Goal: Information Seeking & Learning: Learn about a topic

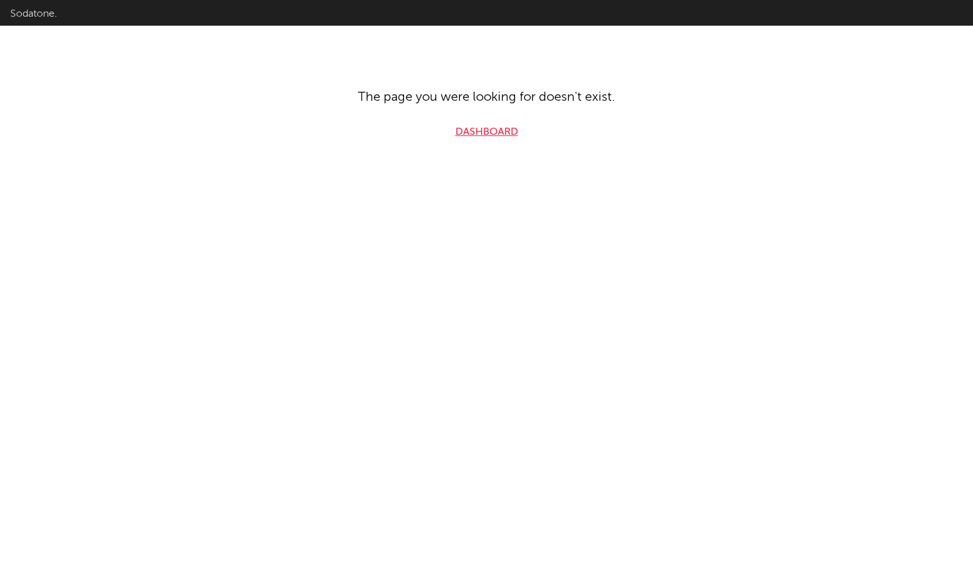
click at [502, 139] on link "Dashboard" at bounding box center [487, 131] width 63 height 15
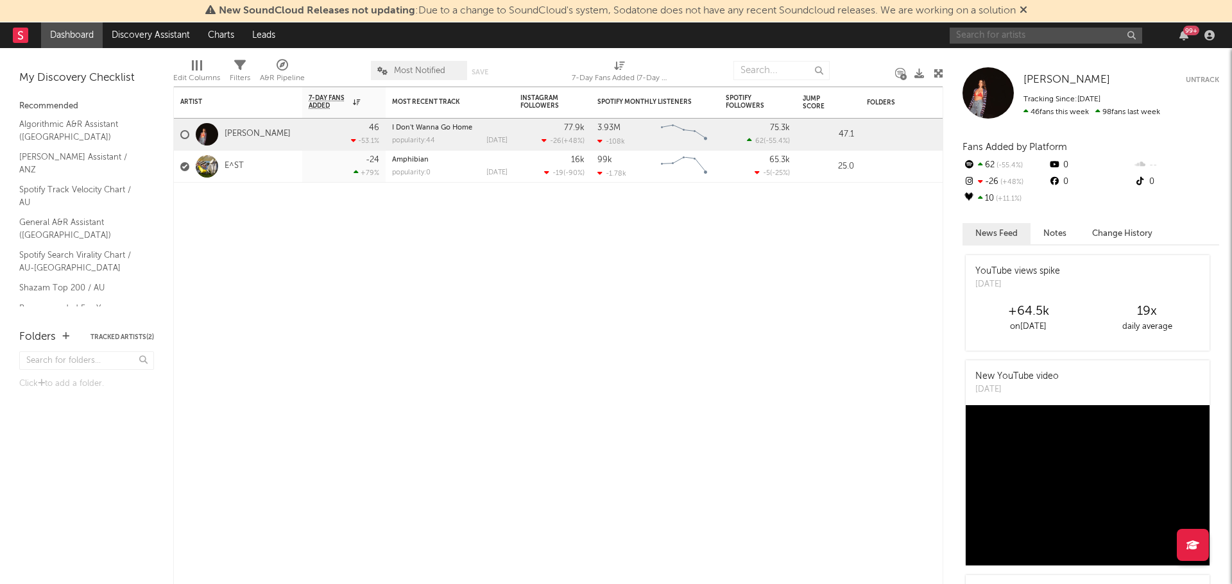
click at [973, 33] on input "text" at bounding box center [1046, 36] width 192 height 16
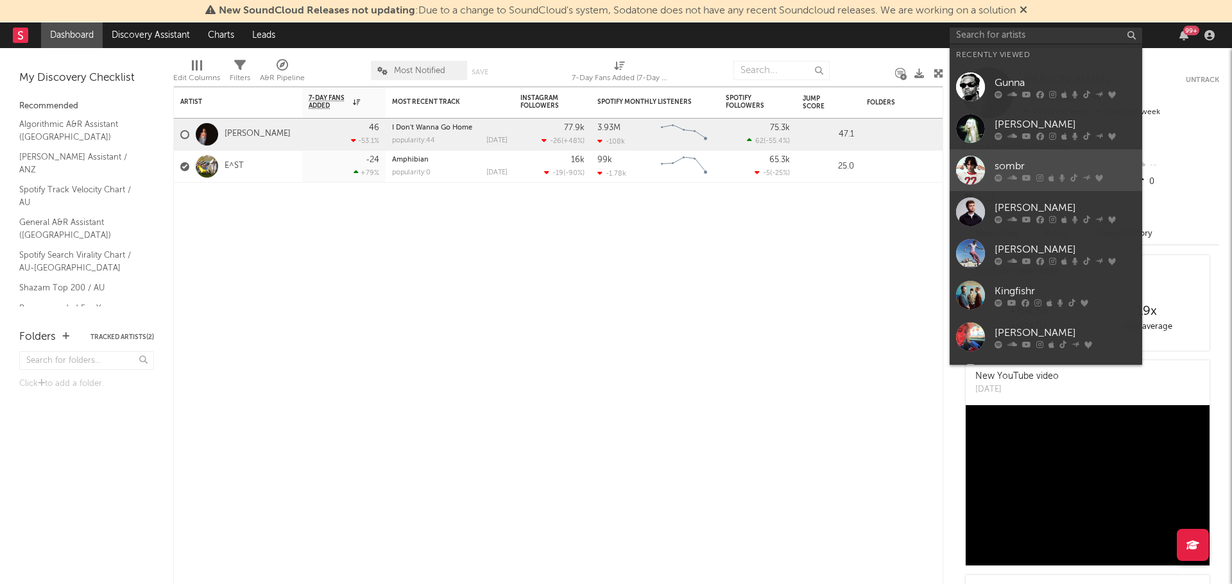
click at [973, 166] on div "sombr" at bounding box center [1064, 165] width 141 height 15
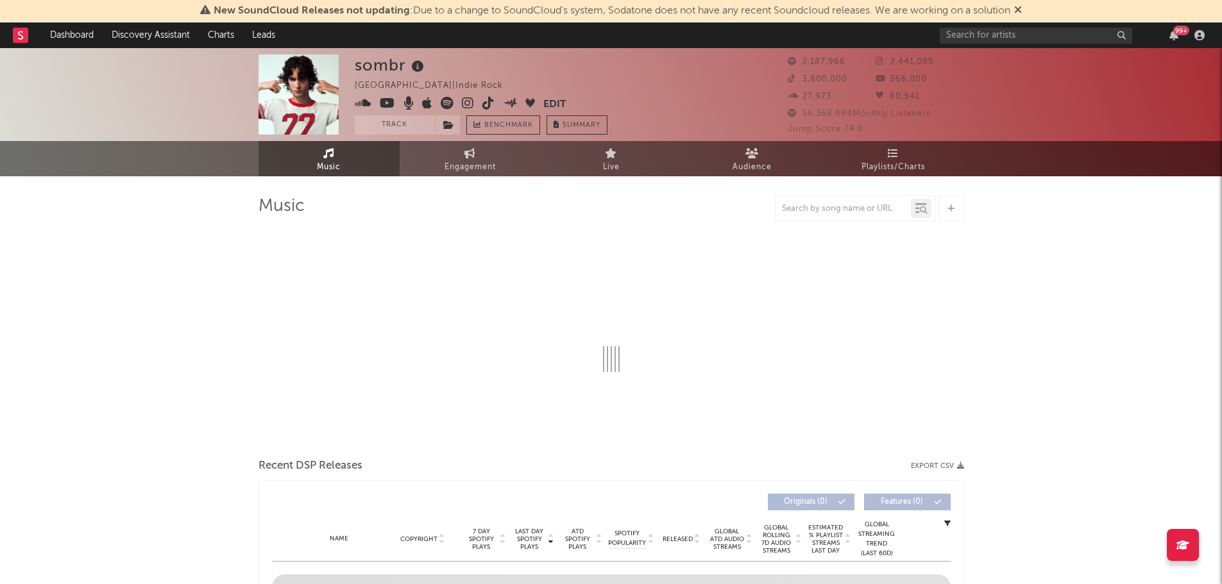
drag, startPoint x: 1037, startPoint y: 255, endPoint x: 921, endPoint y: 207, distance: 126.3
click at [891, 153] on icon at bounding box center [893, 153] width 11 height 10
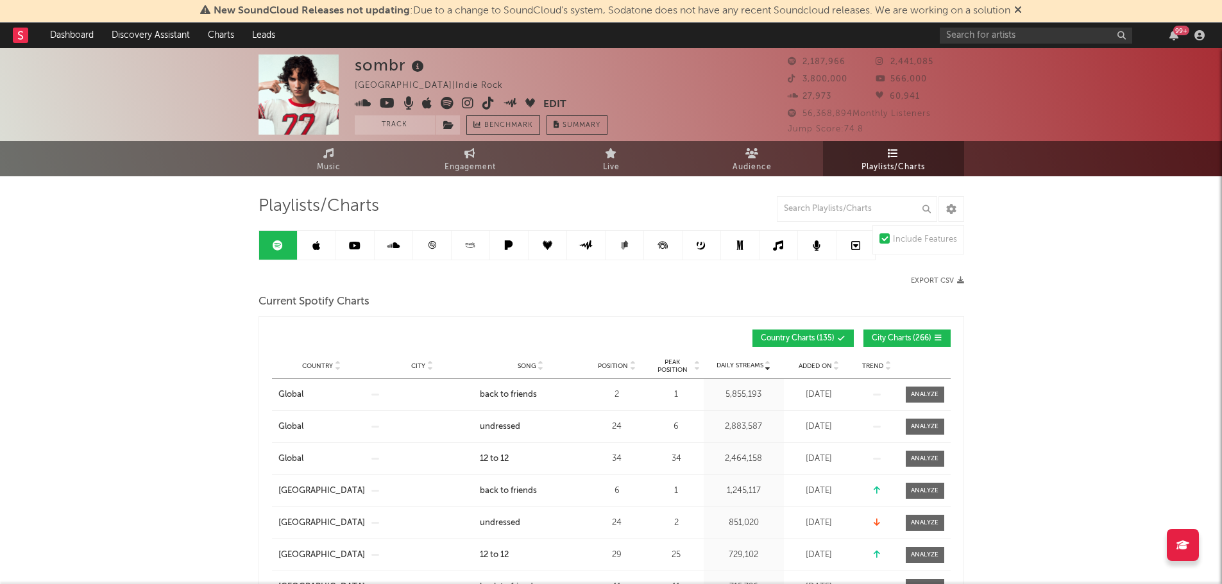
click at [901, 339] on span "City Charts ( 266 )" at bounding box center [902, 339] width 60 height 8
click at [620, 364] on span "Position" at bounding box center [613, 366] width 30 height 8
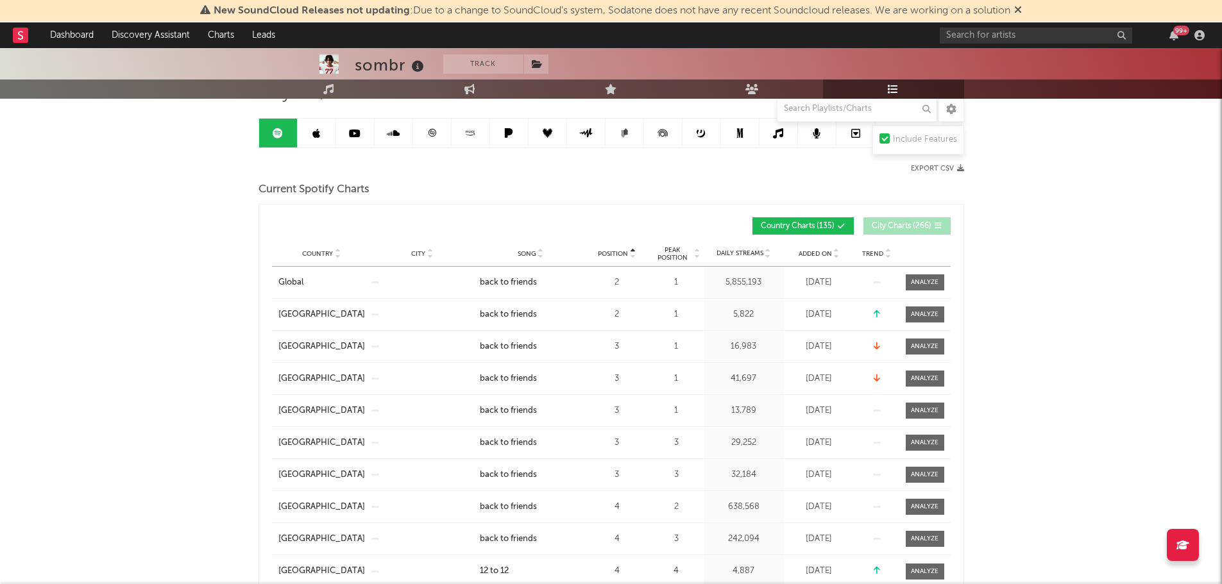
scroll to position [128, 0]
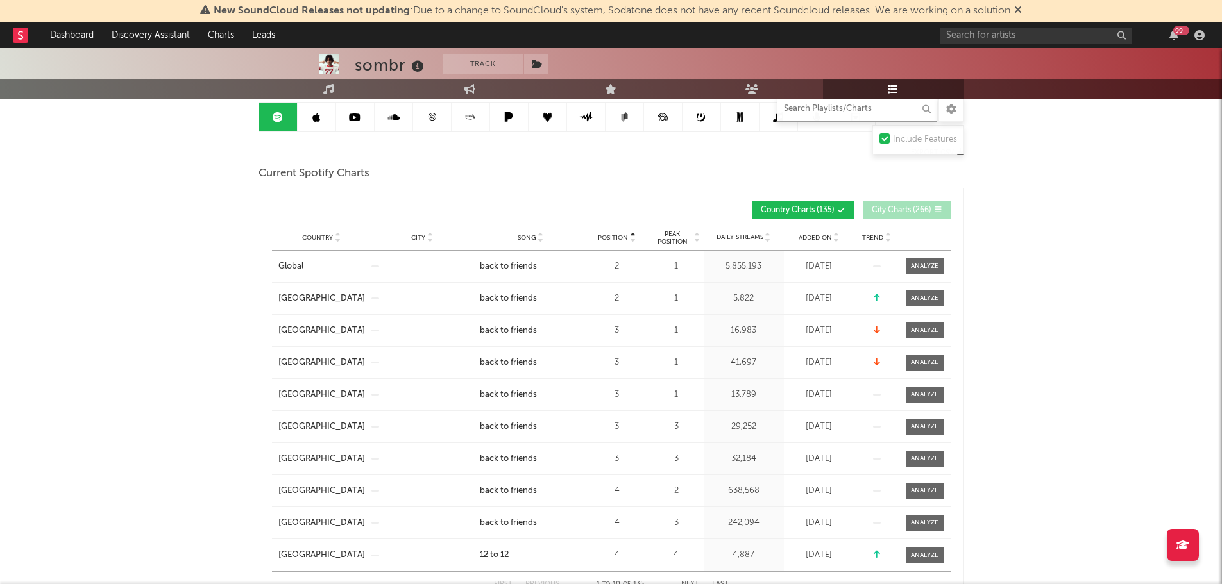
click at [866, 113] on input "text" at bounding box center [857, 109] width 160 height 26
type input "12 to"
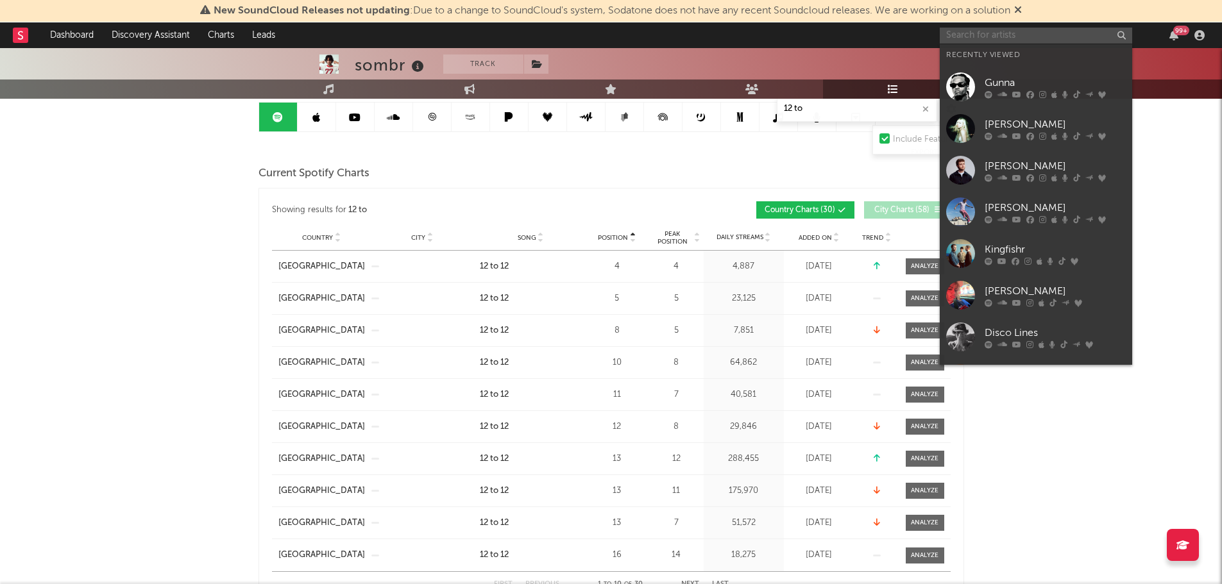
click at [973, 30] on input "text" at bounding box center [1036, 36] width 192 height 16
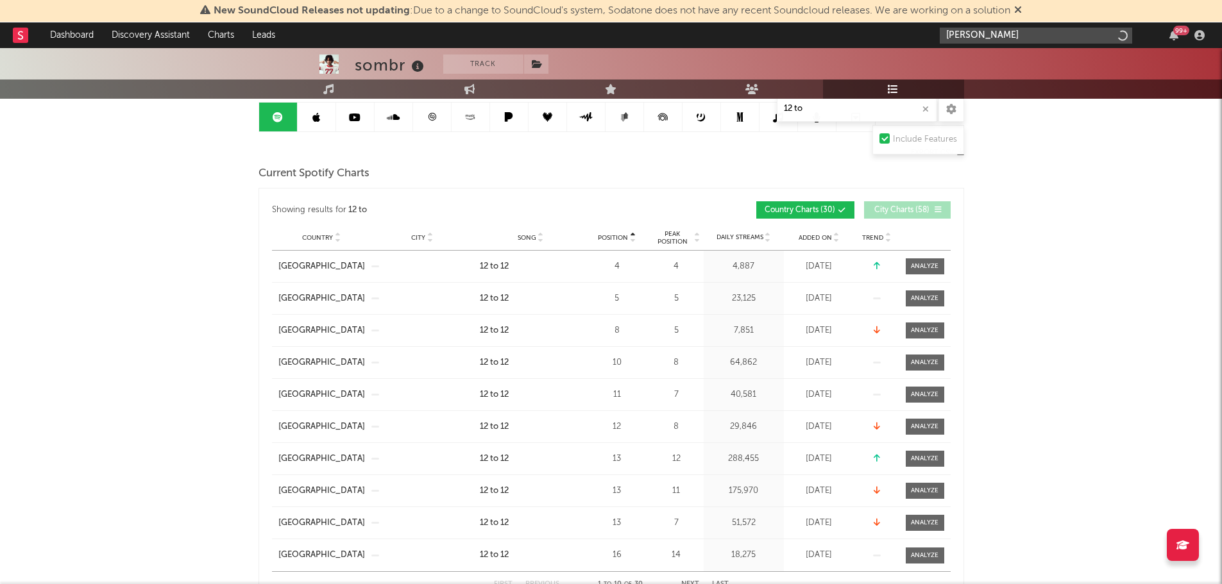
click at [973, 32] on input "ed sheeran" at bounding box center [1036, 36] width 192 height 16
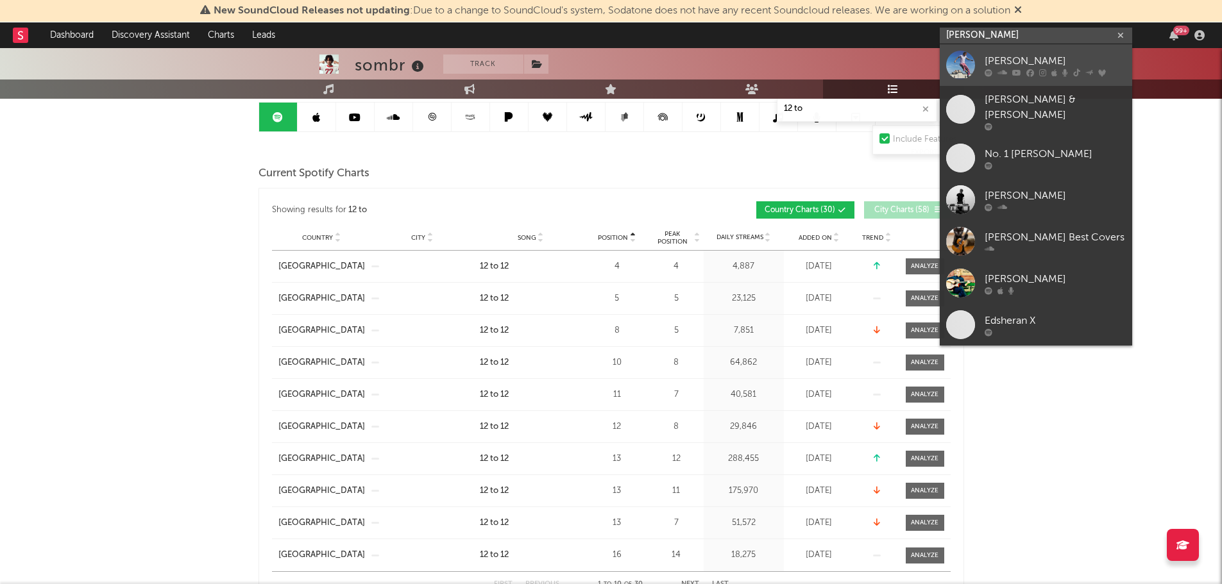
type input "ed sheeran"
click at [973, 60] on div "[PERSON_NAME]" at bounding box center [1055, 60] width 141 height 15
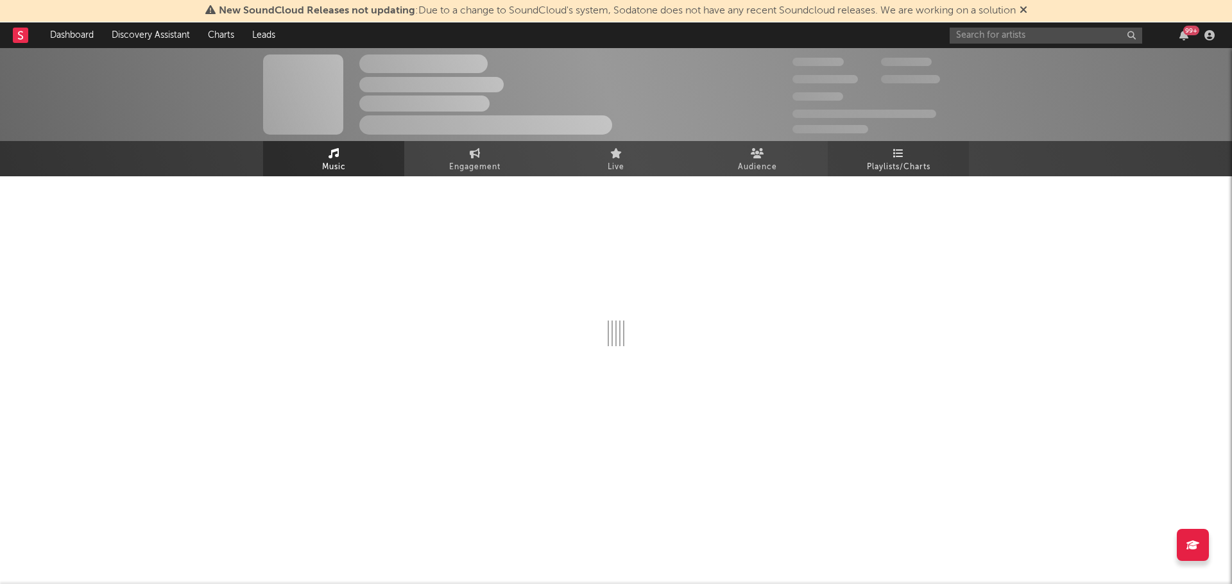
click at [905, 157] on link "Playlists/Charts" at bounding box center [898, 158] width 141 height 35
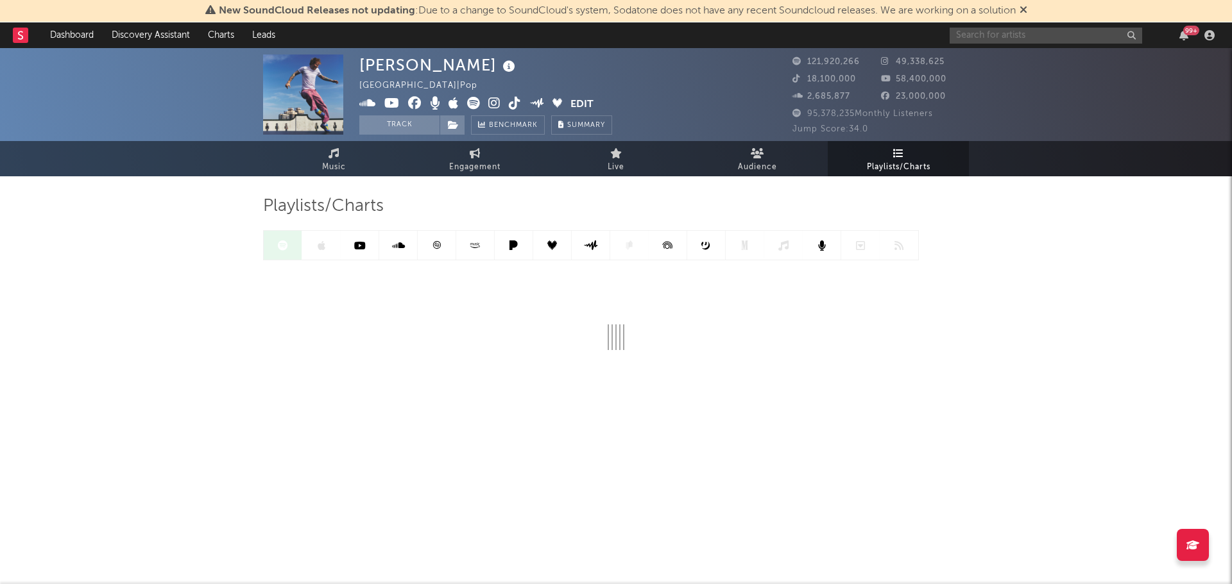
click at [973, 40] on input "text" at bounding box center [1046, 36] width 192 height 16
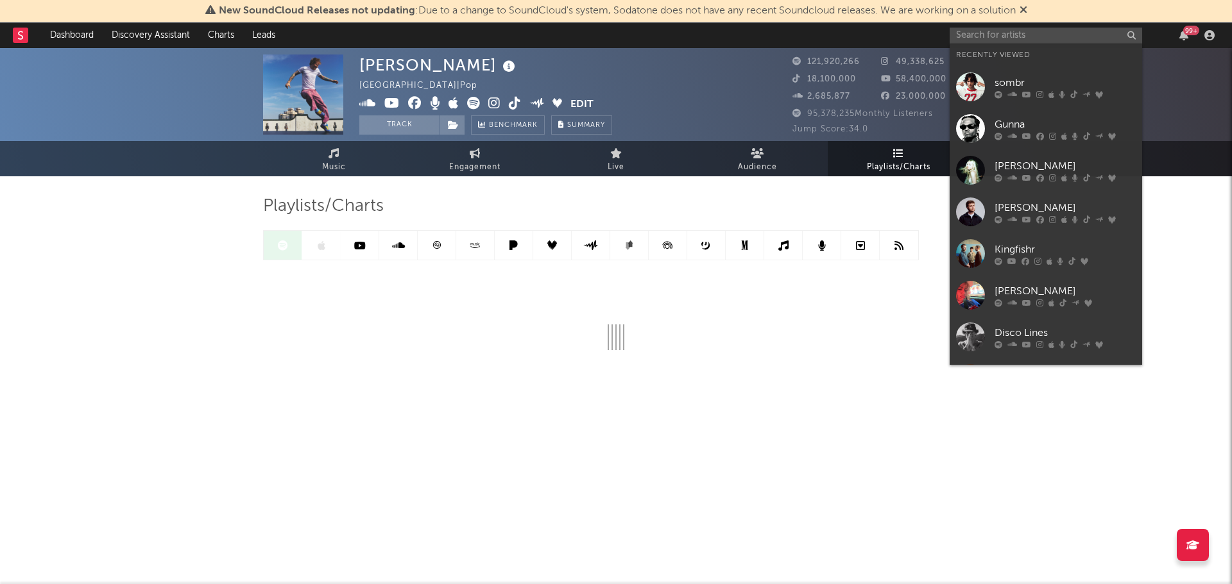
click at [896, 149] on icon at bounding box center [898, 153] width 11 height 10
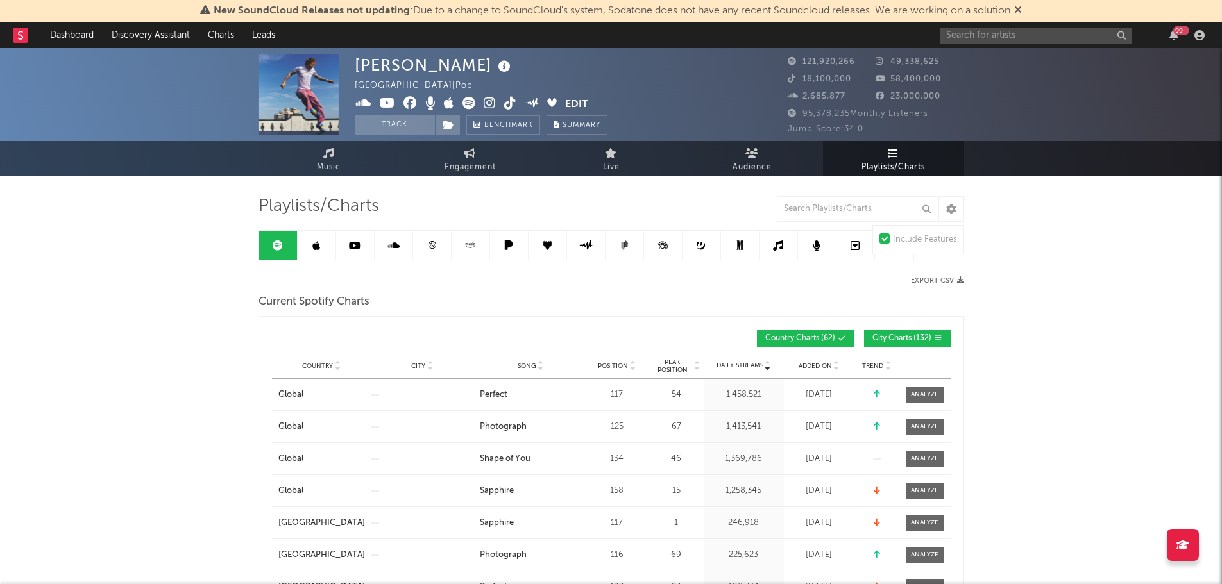
click at [889, 335] on span "City Charts ( 132 )" at bounding box center [902, 339] width 59 height 8
click at [610, 373] on div "Country City Song Position Peak Position Estimated Daily Streams Playlist Follo…" at bounding box center [611, 367] width 679 height 26
click at [617, 366] on span "Position" at bounding box center [613, 366] width 30 height 8
click at [852, 207] on input "text" at bounding box center [857, 209] width 160 height 26
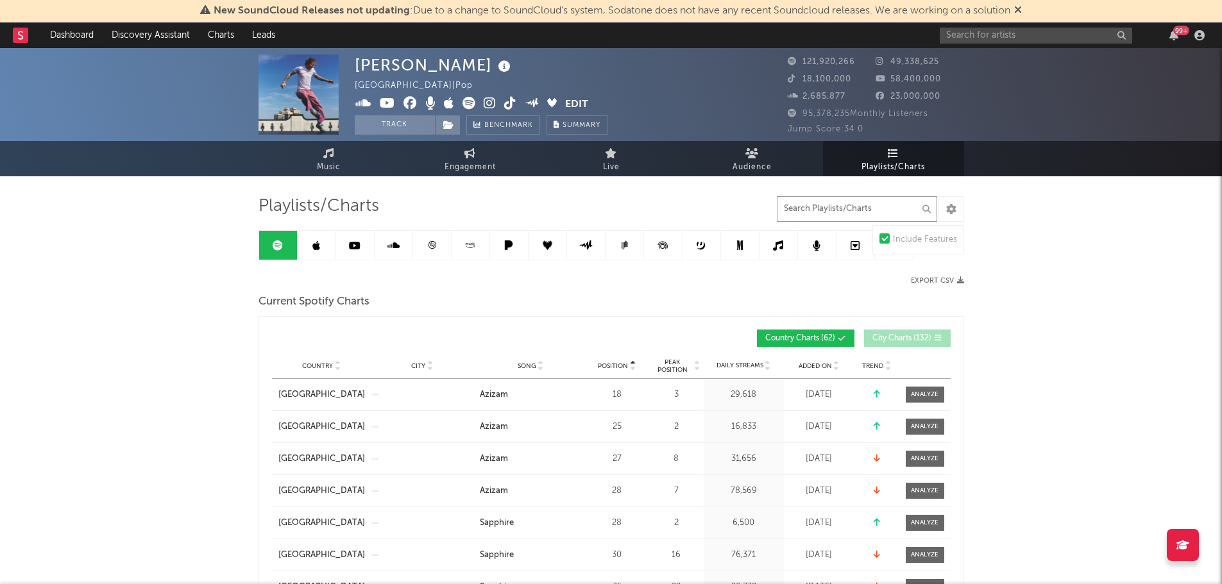
click at [841, 207] on input "text" at bounding box center [857, 209] width 160 height 26
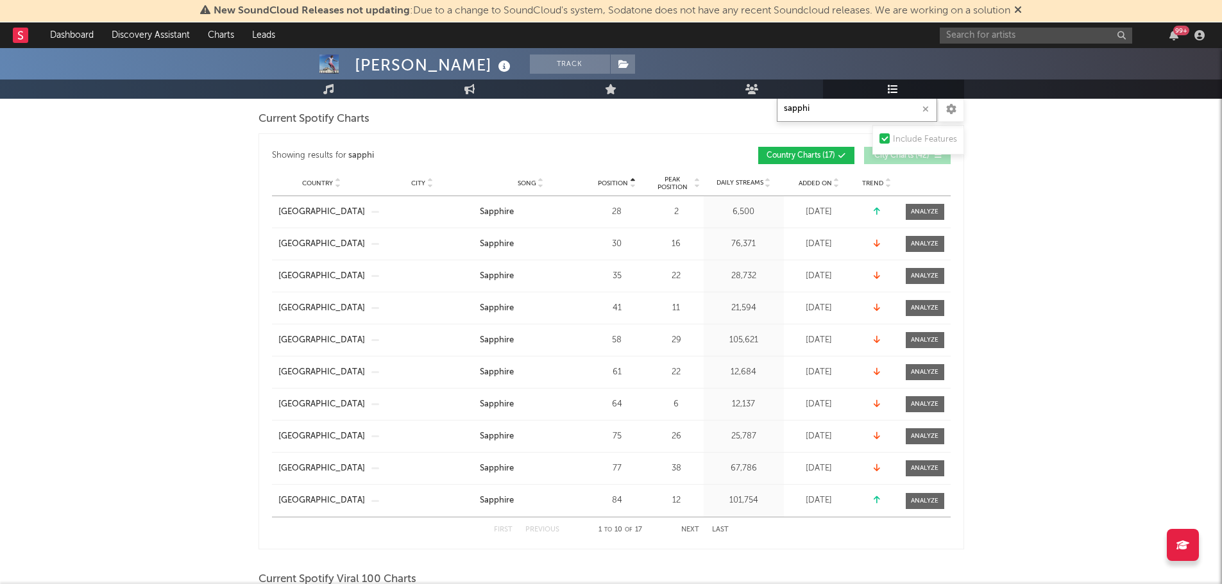
scroll to position [192, 0]
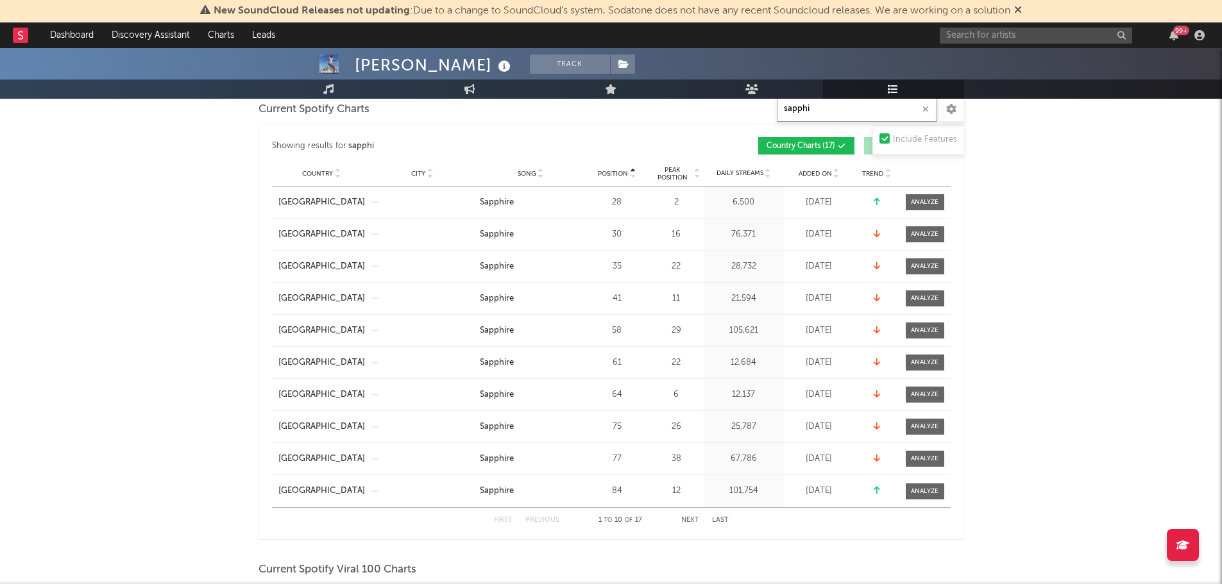
drag, startPoint x: 857, startPoint y: 108, endPoint x: 564, endPoint y: 103, distance: 292.6
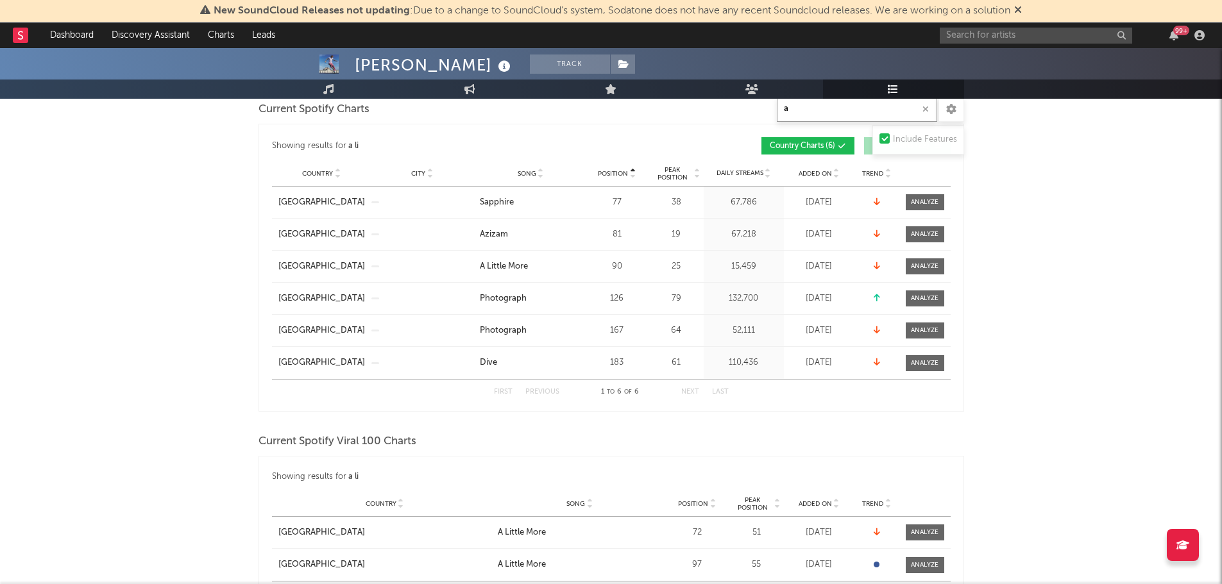
type input "a"
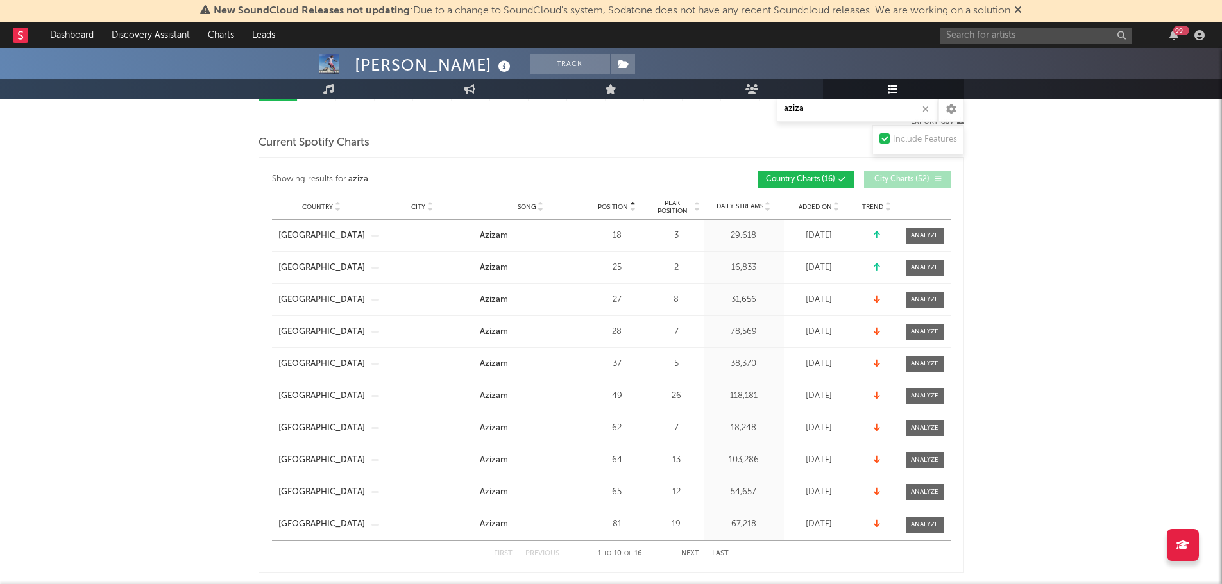
scroll to position [128, 0]
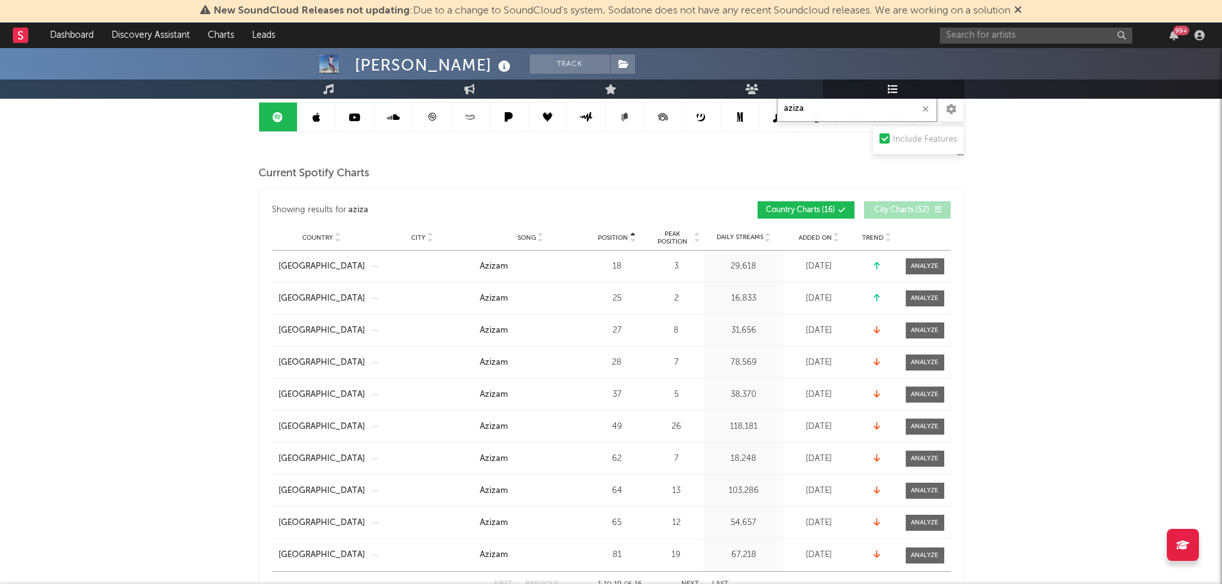
drag, startPoint x: 823, startPoint y: 108, endPoint x: 698, endPoint y: 107, distance: 124.5
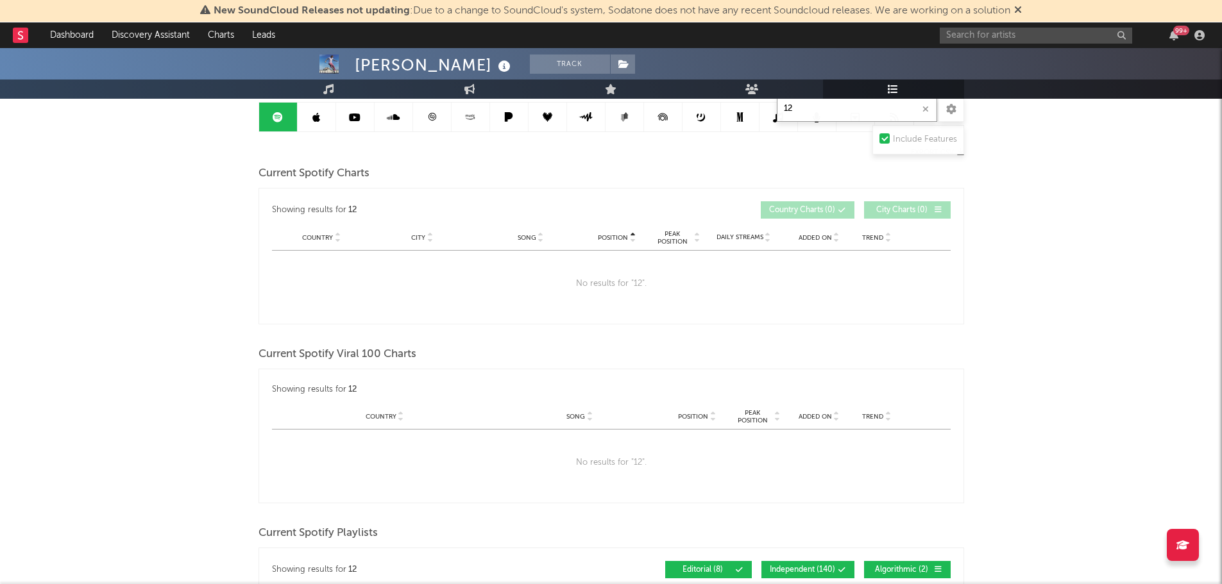
type input "1"
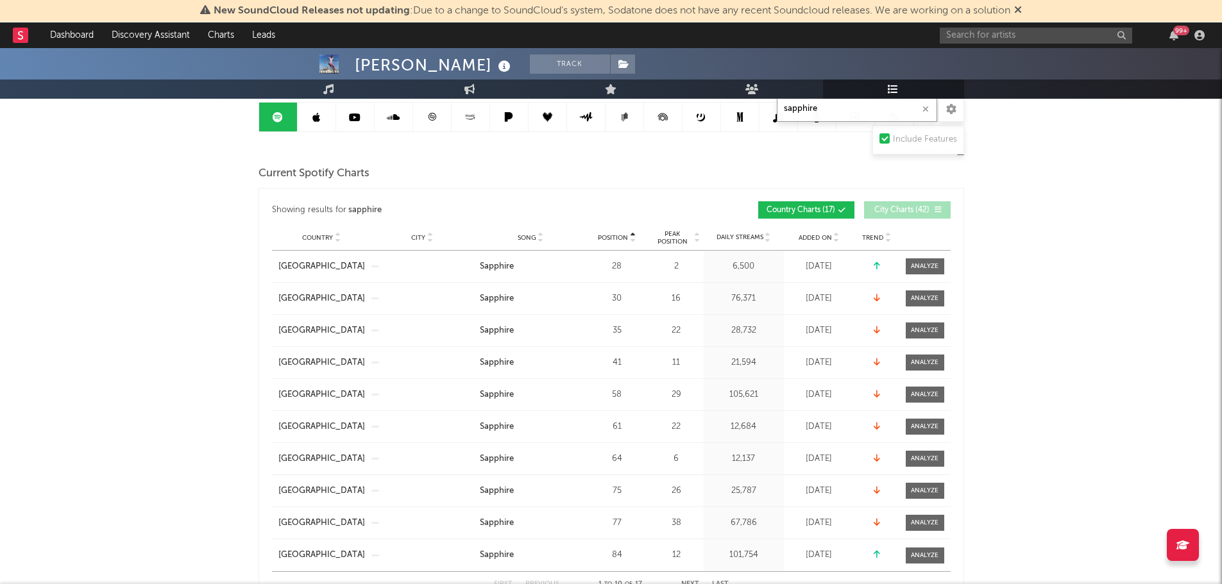
type input "sapphire"
click at [925, 111] on icon "button" at bounding box center [926, 109] width 6 height 8
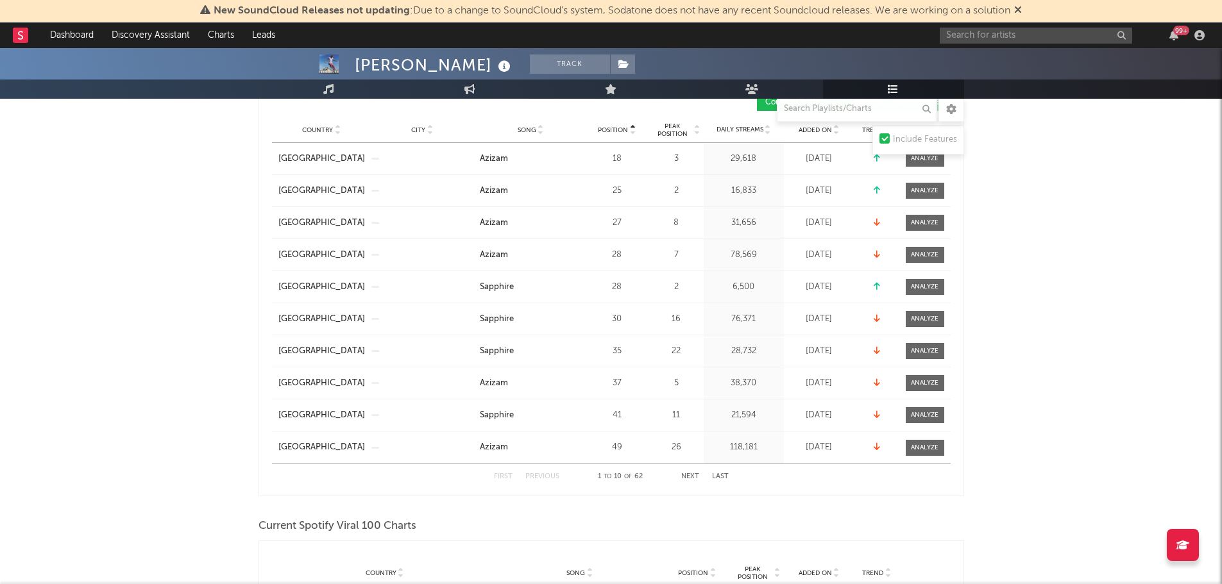
scroll to position [192, 0]
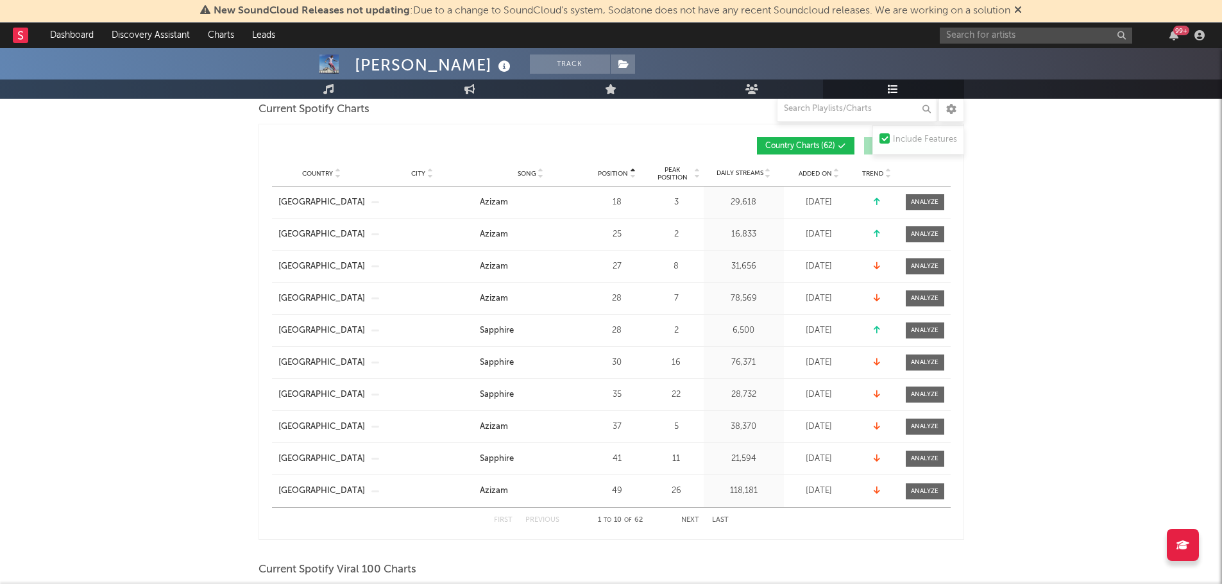
click at [617, 173] on span "Position" at bounding box center [613, 174] width 30 height 8
click at [613, 171] on span "Position" at bounding box center [613, 174] width 30 height 8
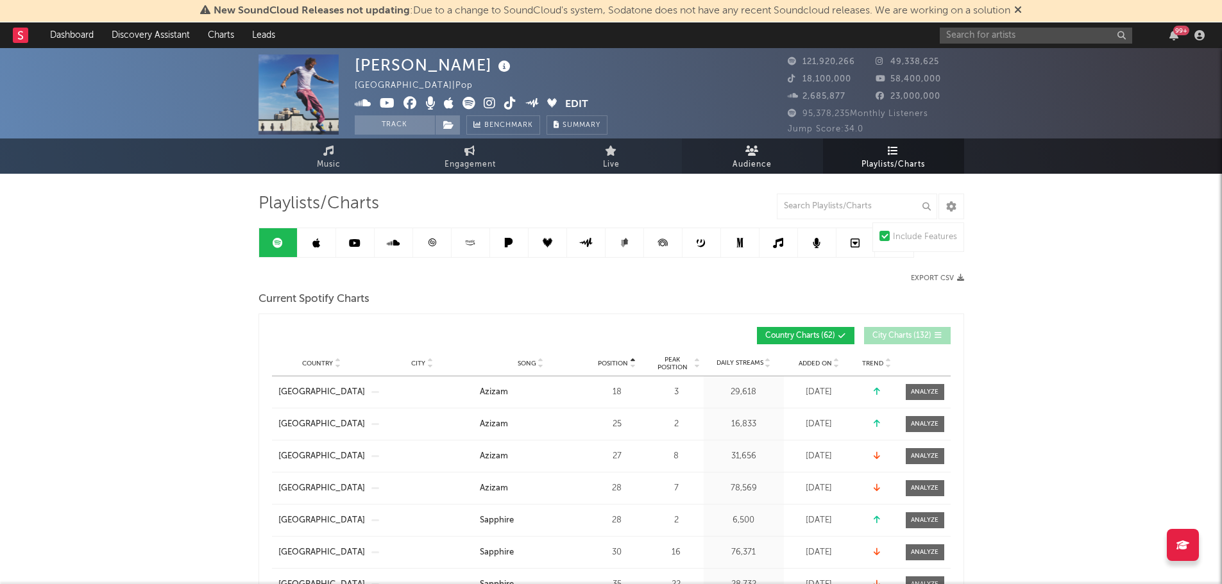
scroll to position [0, 0]
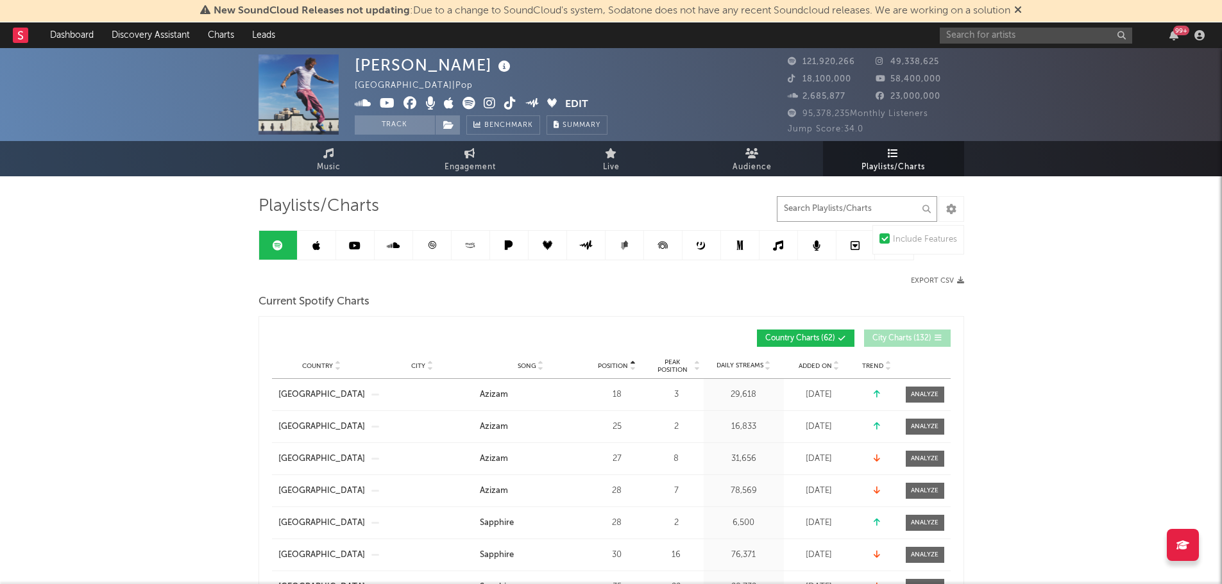
click at [821, 215] on input "text" at bounding box center [857, 209] width 160 height 26
type input "s"
click at [829, 209] on input "sapp" at bounding box center [857, 209] width 160 height 26
type input "sapphire"
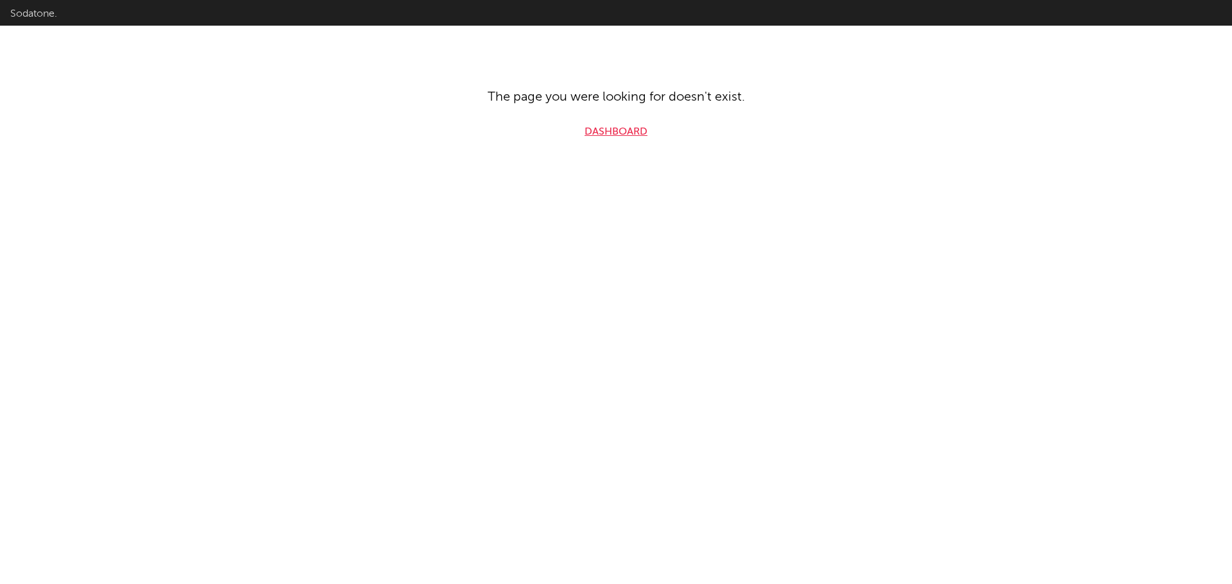
click at [629, 135] on link "Dashboard" at bounding box center [615, 131] width 63 height 15
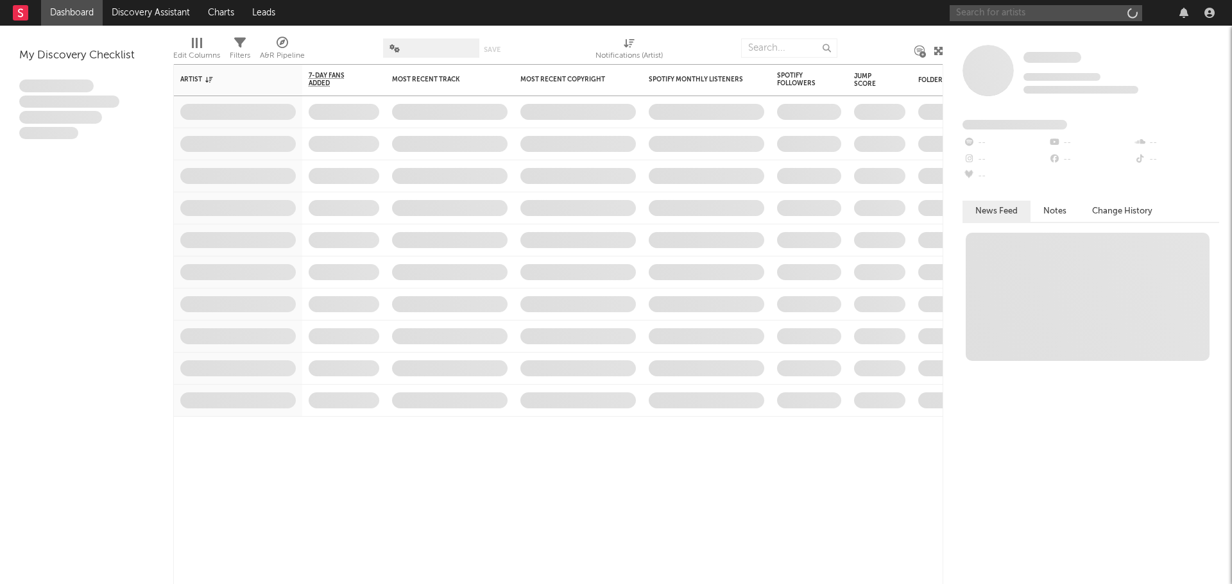
click at [1002, 18] on input "text" at bounding box center [1046, 13] width 192 height 16
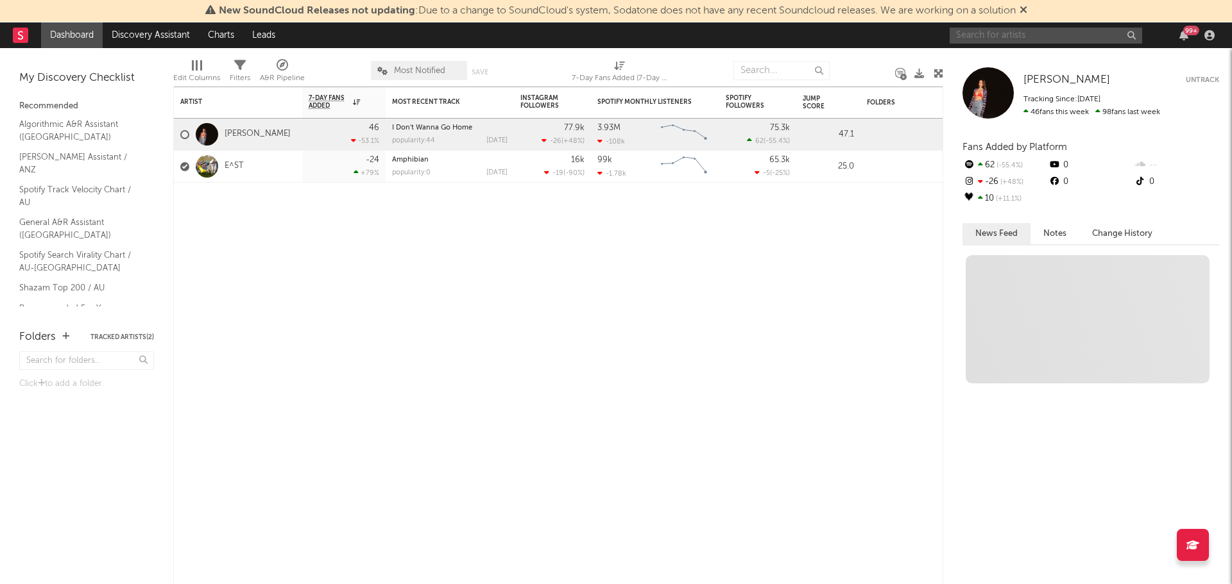
click at [1012, 37] on input "text" at bounding box center [1046, 36] width 192 height 16
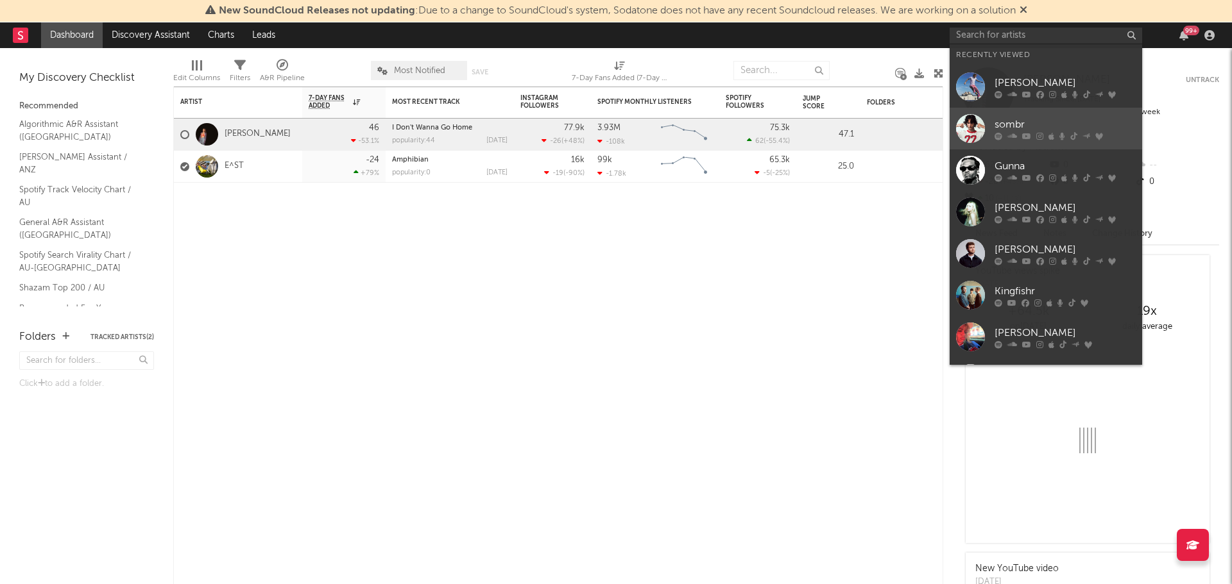
click at [1016, 126] on div "sombr" at bounding box center [1064, 124] width 141 height 15
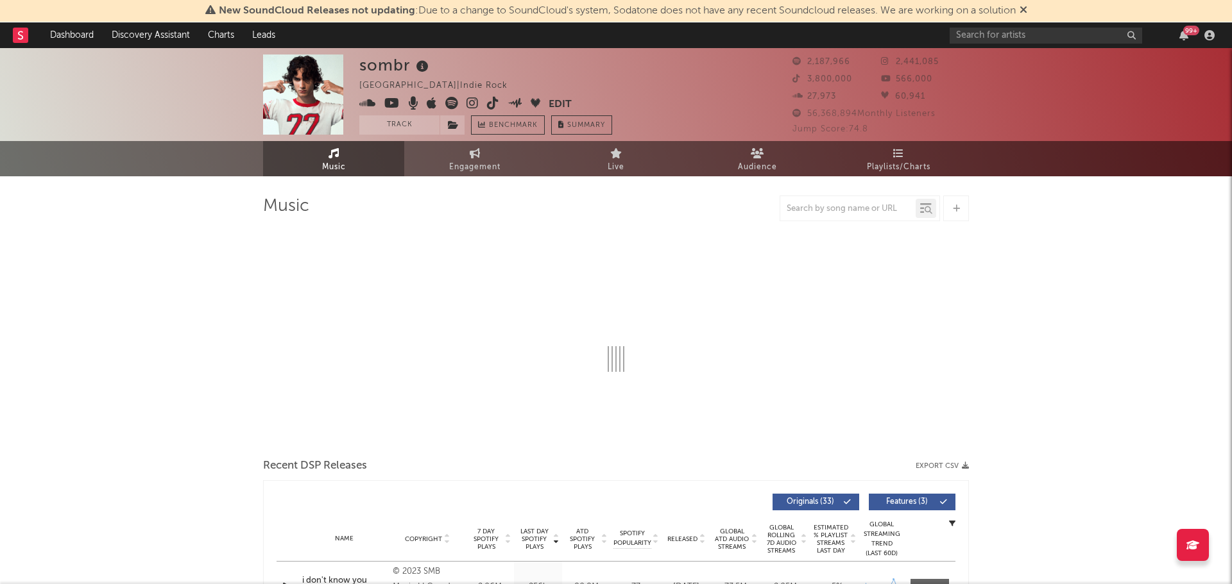
select select "6m"
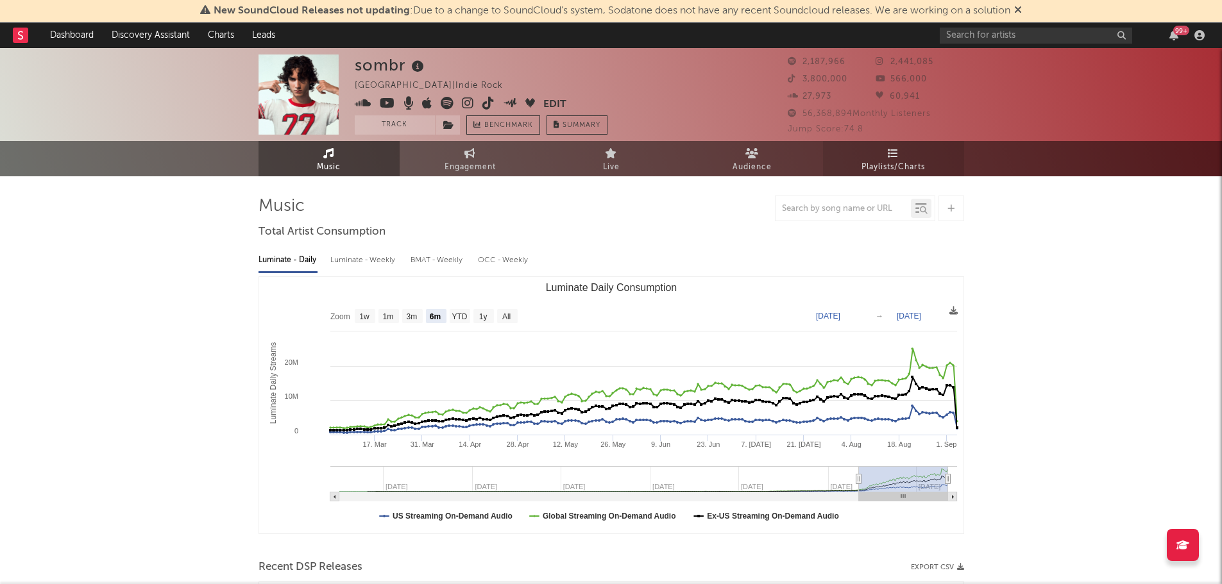
click at [892, 151] on icon at bounding box center [893, 153] width 11 height 10
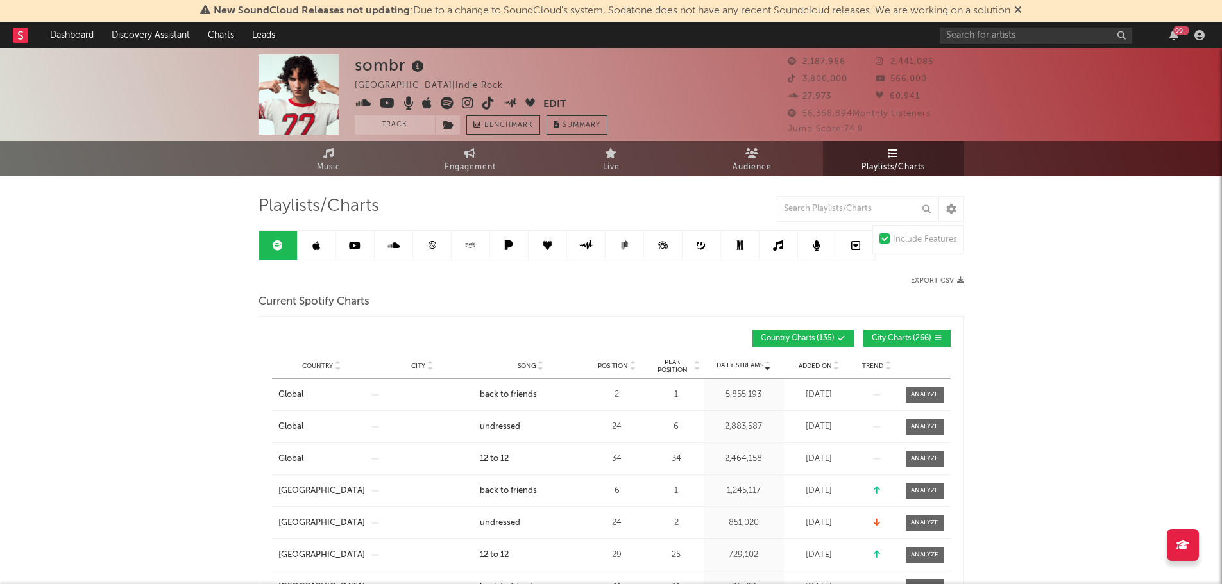
click at [912, 335] on span at bounding box center [912, 339] width 2 height 8
click at [841, 210] on input "text" at bounding box center [857, 209] width 160 height 26
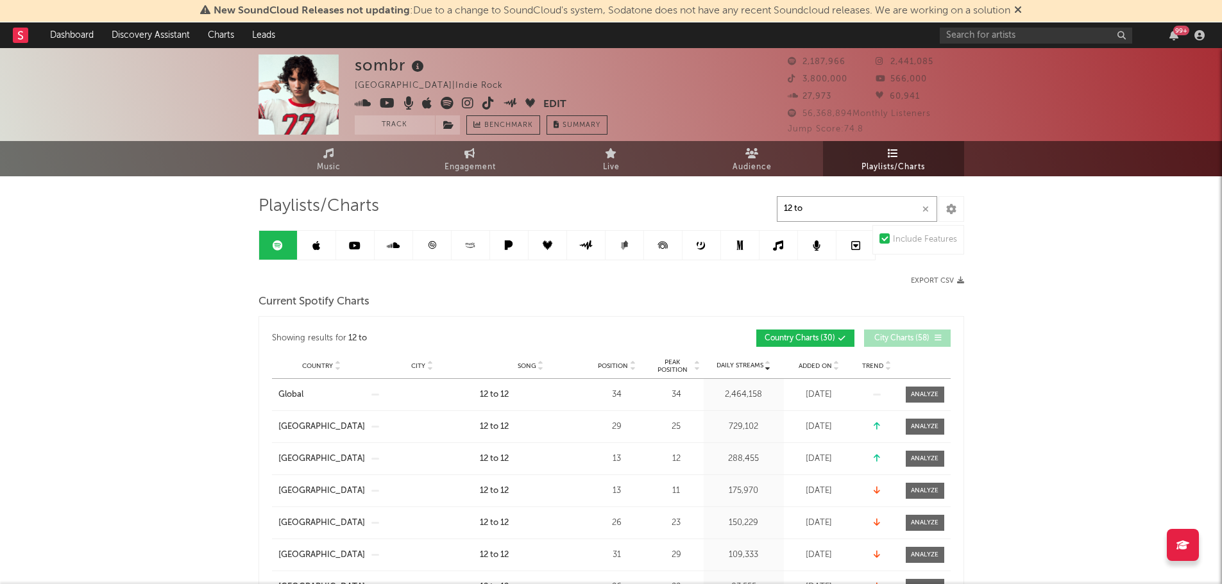
type input "12 to"
click at [618, 364] on span "Position" at bounding box center [613, 366] width 30 height 8
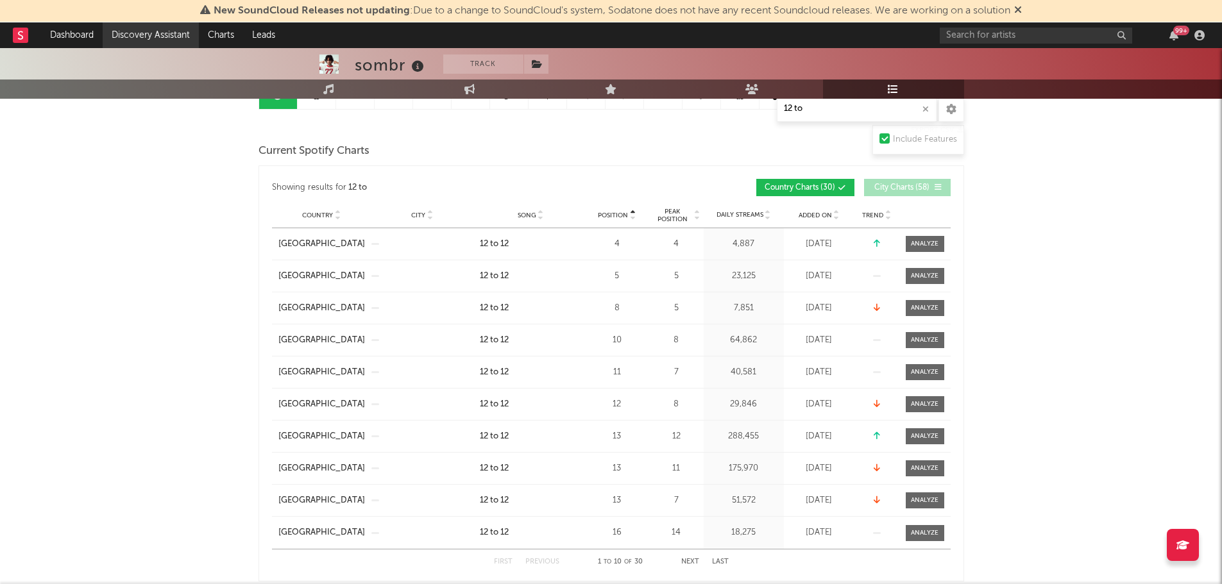
scroll to position [128, 0]
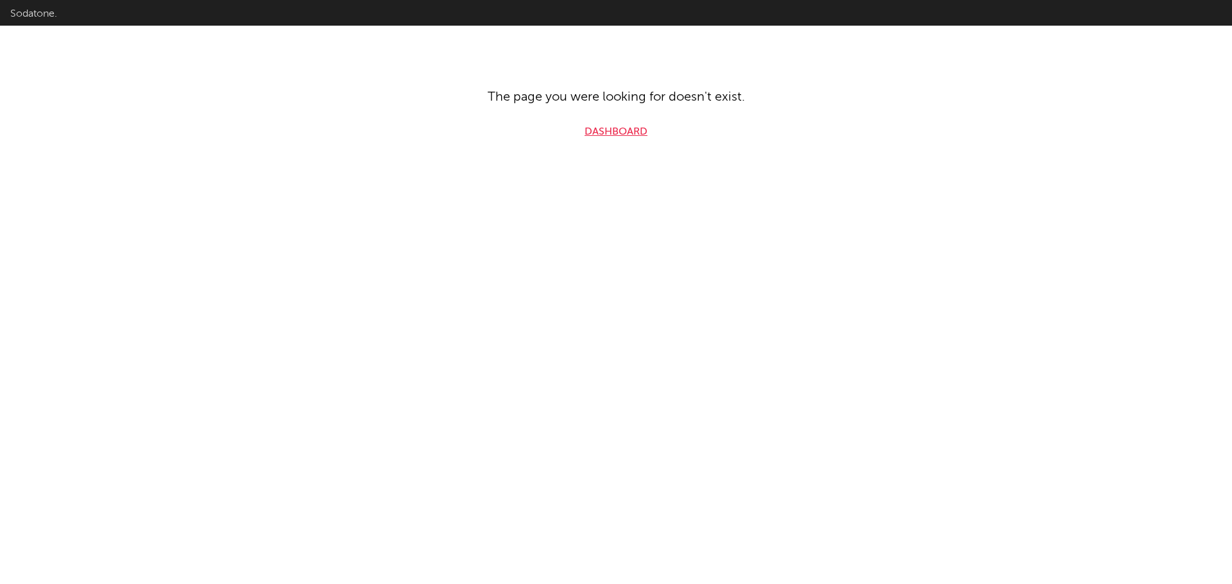
click at [616, 128] on link "Dashboard" at bounding box center [615, 131] width 63 height 15
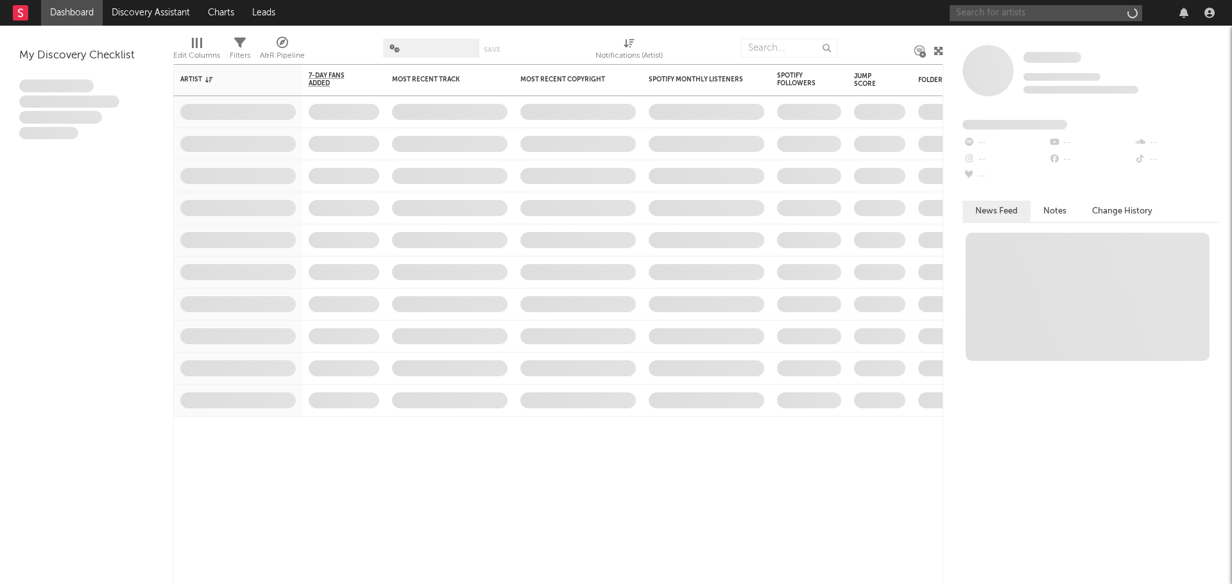
click at [994, 8] on input "text" at bounding box center [1046, 13] width 192 height 16
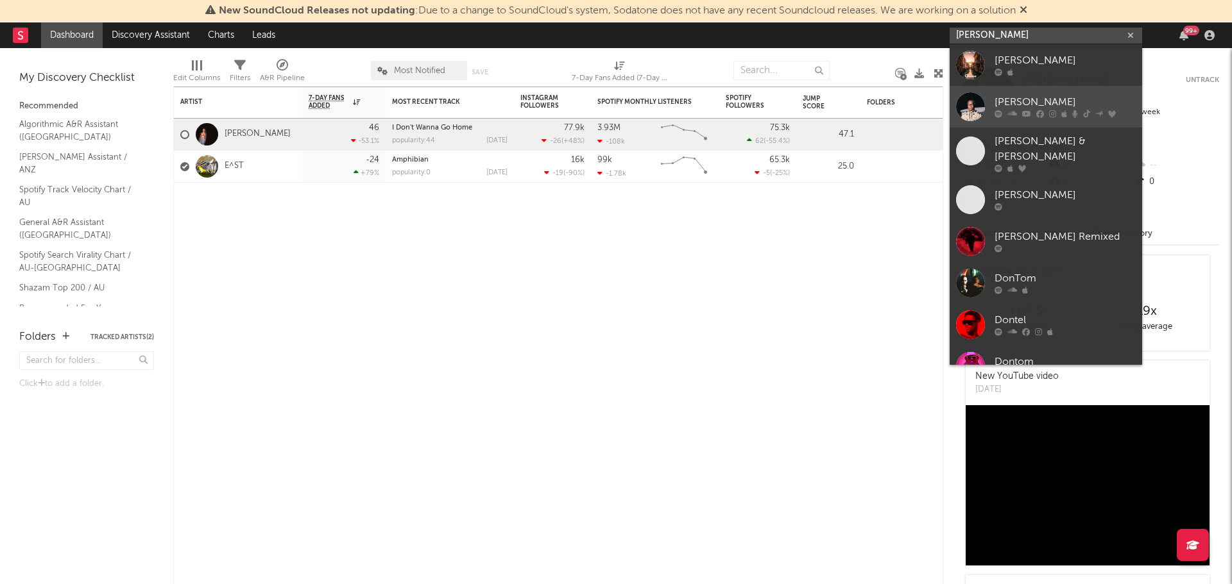
type input "don toliver"
click at [1032, 108] on div "Don Toliver" at bounding box center [1064, 102] width 141 height 15
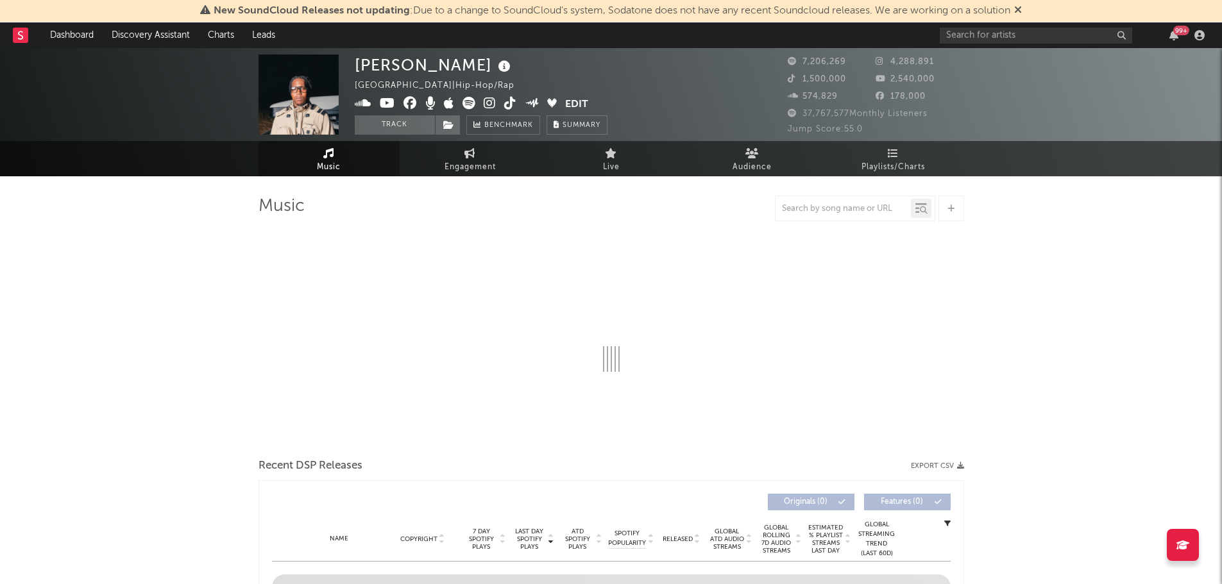
select select "6m"
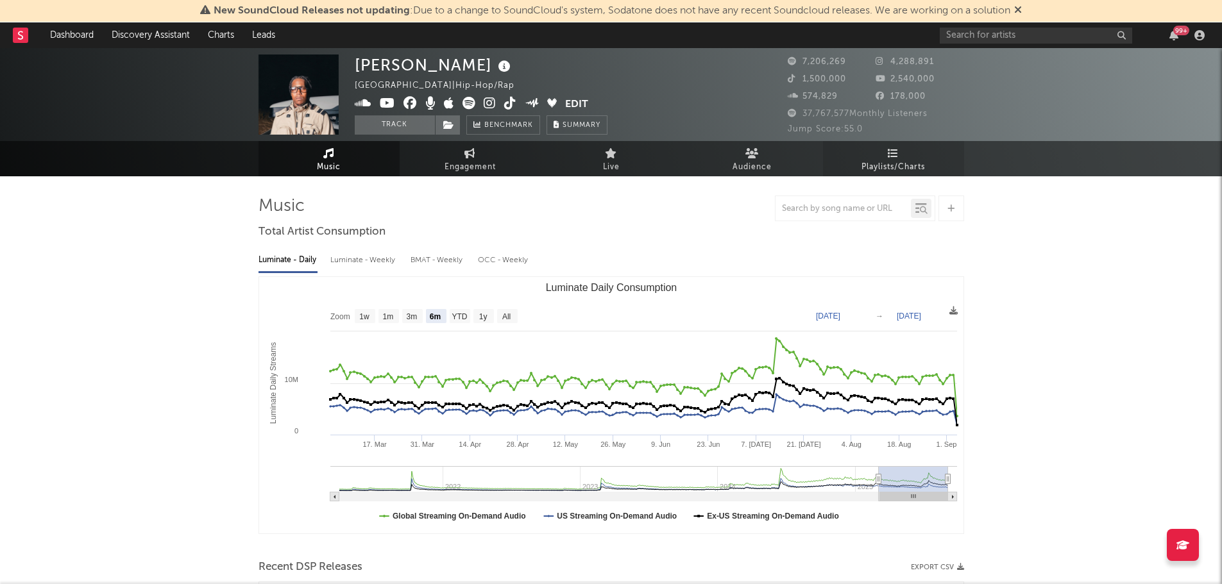
click at [905, 145] on link "Playlists/Charts" at bounding box center [893, 158] width 141 height 35
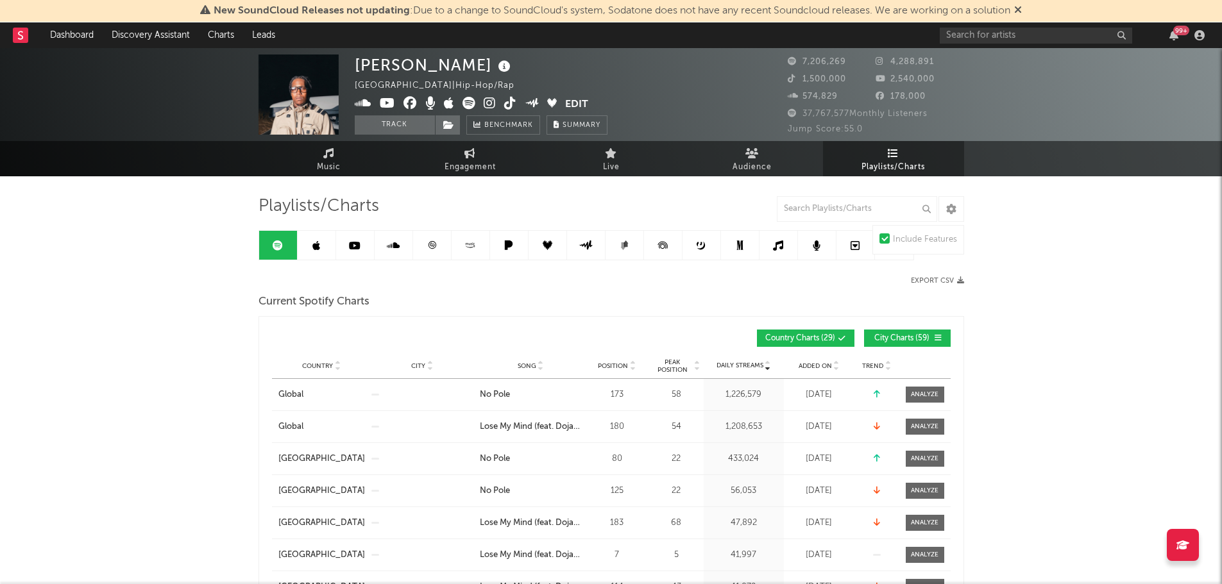
click at [892, 162] on span "Playlists/Charts" at bounding box center [894, 167] width 64 height 15
click at [824, 207] on input "text" at bounding box center [857, 209] width 160 height 26
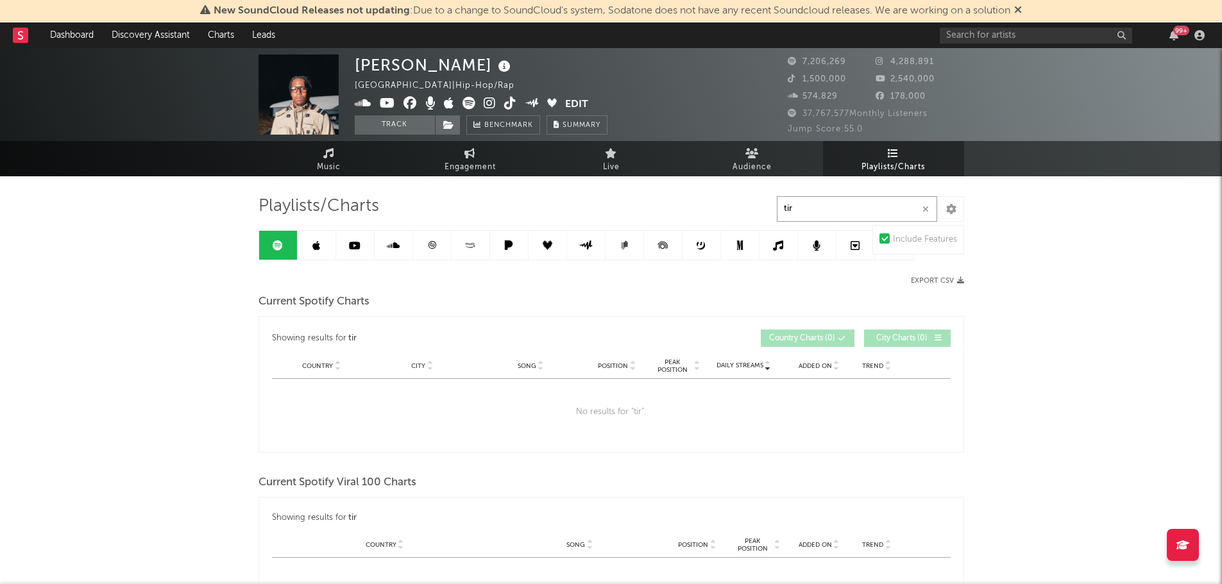
type input "tir"
drag, startPoint x: 1049, startPoint y: 238, endPoint x: 944, endPoint y: 189, distance: 116.0
